Goal: Information Seeking & Learning: Check status

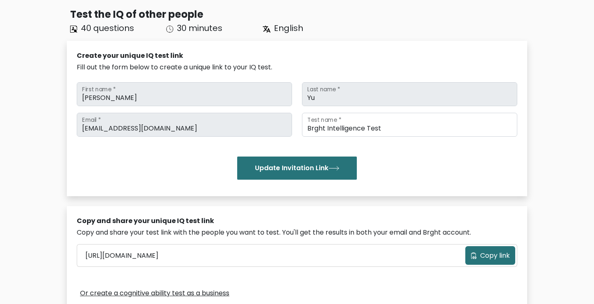
scroll to position [293, 0]
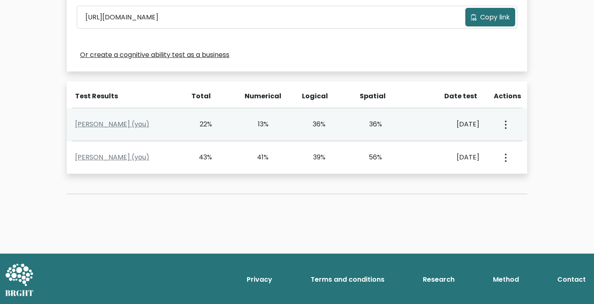
click at [505, 125] on icon "button" at bounding box center [506, 124] width 2 height 8
click at [519, 145] on link "View Profile" at bounding box center [534, 147] width 65 height 13
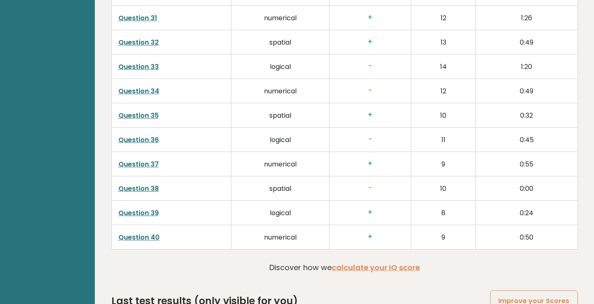
scroll to position [2136, 0]
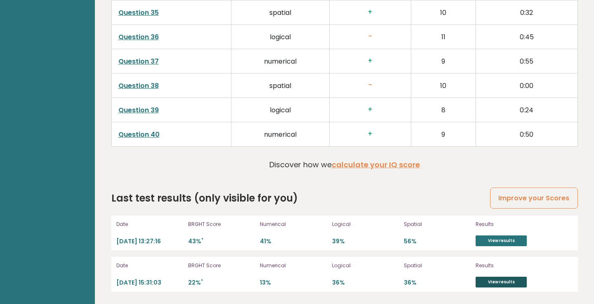
click at [483, 284] on link "View results" at bounding box center [501, 281] width 51 height 11
